Goal: Complete application form

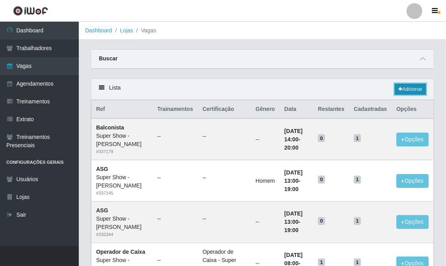
click at [408, 90] on link "Adicionar" at bounding box center [410, 89] width 31 height 11
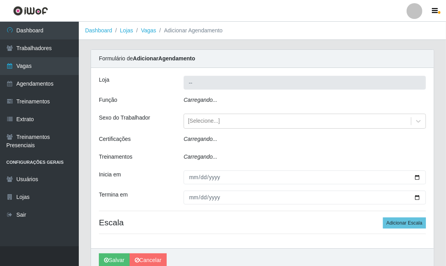
type input "Super Show - [PERSON_NAME]"
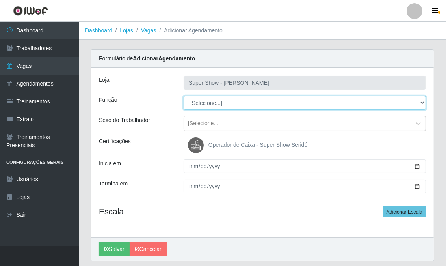
click at [217, 102] on select "[Selecione...] ASG Auxiliar de Estacionamento Balconista Embalador Embalador + …" at bounding box center [305, 103] width 243 height 14
select select "78"
click at [184, 96] on select "[Selecione...] ASG Auxiliar de Estacionamento Balconista Embalador Embalador + …" at bounding box center [305, 103] width 243 height 14
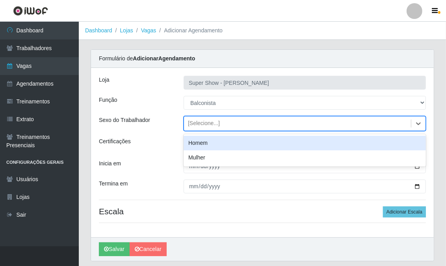
click at [203, 118] on div "[Selecione...]" at bounding box center [297, 123] width 227 height 13
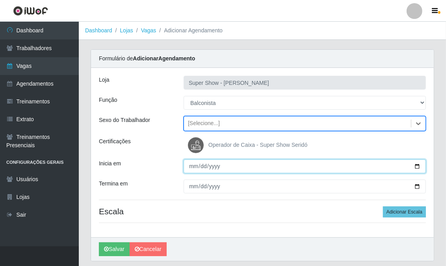
click at [191, 166] on input "Inicia em" at bounding box center [305, 166] width 243 height 14
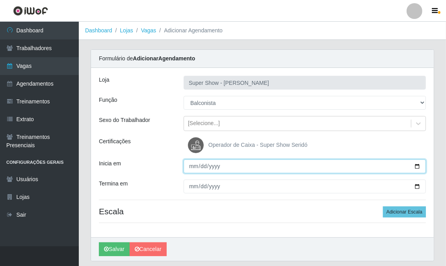
click at [191, 166] on input "Inicia em" at bounding box center [305, 166] width 243 height 14
type input "[DATE]"
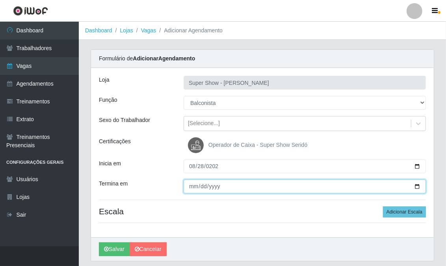
click at [191, 188] on input "Termina em" at bounding box center [305, 186] width 243 height 14
type input "[DATE]"
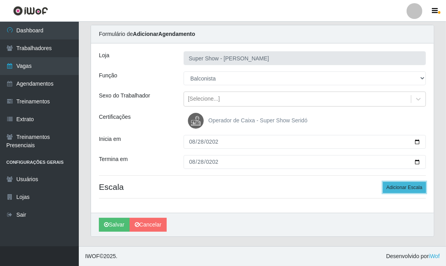
click at [407, 188] on button "Adicionar Escala" at bounding box center [404, 187] width 43 height 11
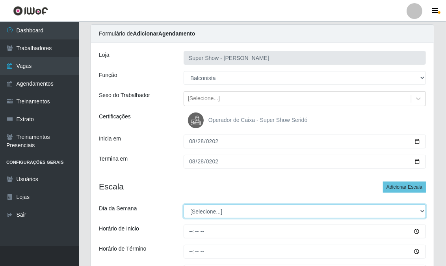
click at [203, 209] on select "[Selecione...] Segunda Terça Quarta Quinta Sexta Sábado Domingo" at bounding box center [305, 211] width 243 height 14
select select "4"
click at [184, 204] on select "[Selecione...] Segunda Terça Quarta Quinta Sexta Sábado Domingo" at bounding box center [305, 211] width 243 height 14
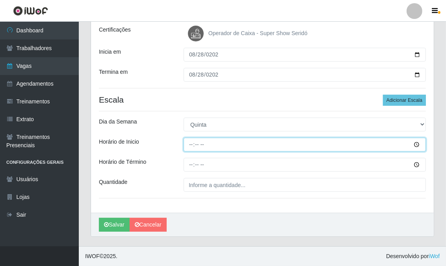
click at [188, 146] on input "Horário de Inicio" at bounding box center [305, 145] width 243 height 14
type input "14:00"
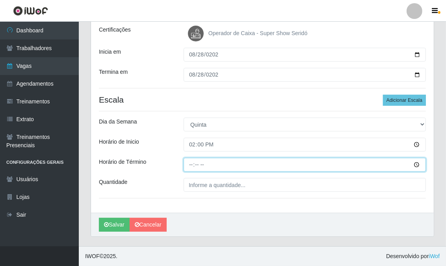
click at [190, 168] on input "Horário de Término" at bounding box center [305, 165] width 243 height 14
type input "20:00"
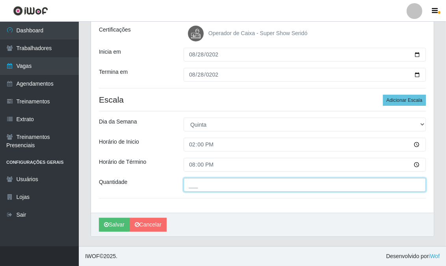
click at [203, 188] on input "___" at bounding box center [305, 185] width 243 height 14
type input "1__"
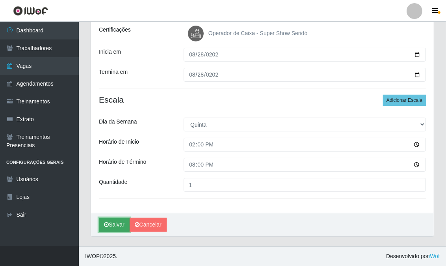
click at [108, 223] on icon "submit" at bounding box center [106, 225] width 5 height 6
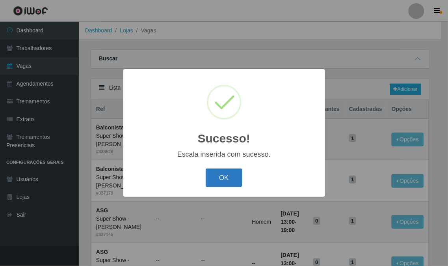
click at [230, 178] on button "OK" at bounding box center [224, 177] width 37 height 19
